Goal: Check status

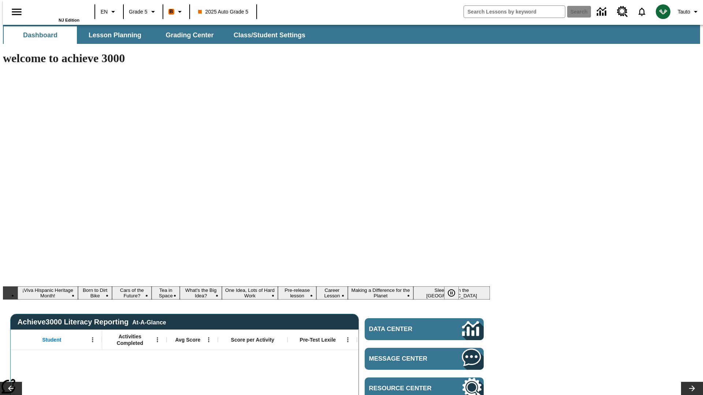
type input "-1"
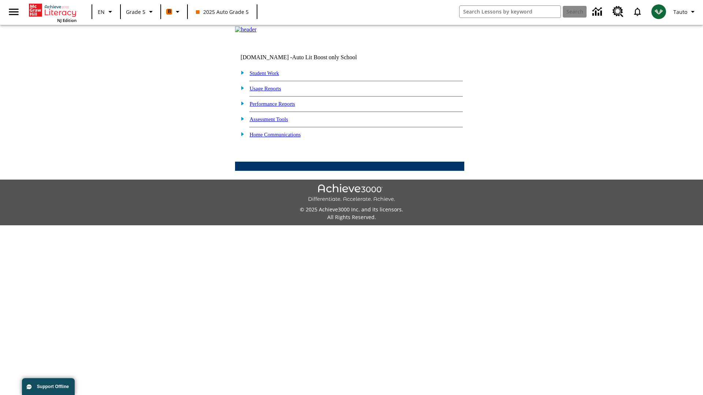
click at [269, 76] on link "Student Work" at bounding box center [264, 73] width 29 height 6
select select "/options/reports/?report_id=12&atype=1&section=2"
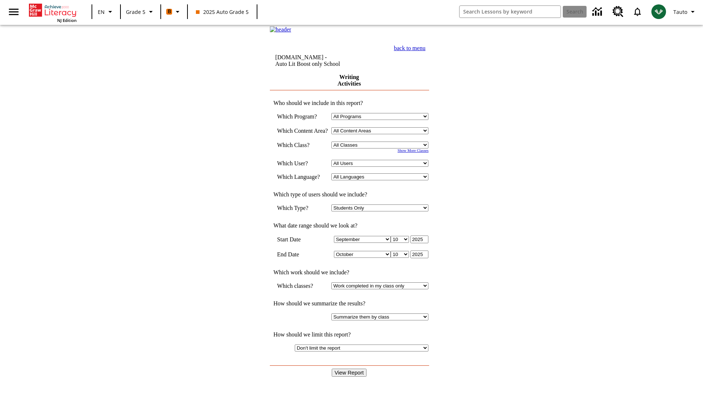
click at [382, 149] on select "Select a Class: All Classes 2025 Auto Grade 5 OL 2025 Auto Grade 6" at bounding box center [379, 145] width 97 height 7
select select "11133131"
